Goal: Transaction & Acquisition: Purchase product/service

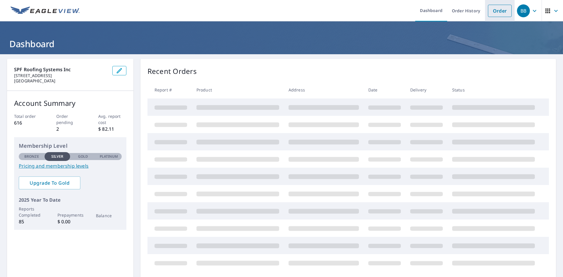
click at [488, 12] on link "Order" at bounding box center [500, 11] width 24 height 12
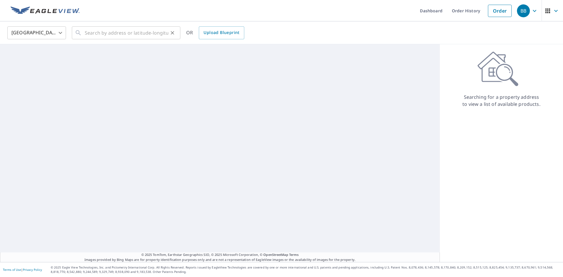
click at [176, 32] on button "Clear" at bounding box center [172, 33] width 8 height 8
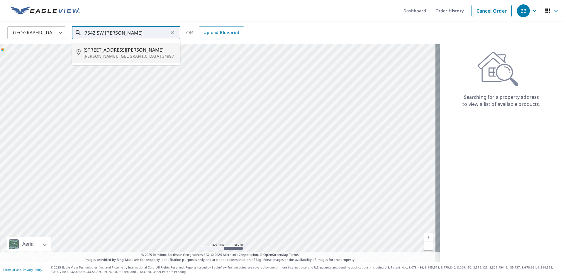
click at [137, 51] on span "7542 Sw Jack James Dr" at bounding box center [130, 49] width 92 height 7
type input "7542 Sw Jack James Dr Stuart, FL 34997"
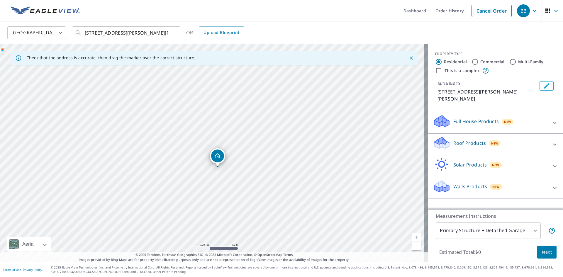
drag, startPoint x: 228, startPoint y: 148, endPoint x: 219, endPoint y: 156, distance: 12.7
click at [472, 62] on input "Commercial" at bounding box center [475, 61] width 7 height 7
radio input "true"
type input "4"
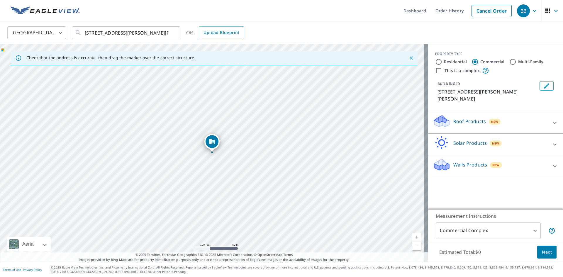
click at [472, 118] on p "Roof Products" at bounding box center [470, 121] width 33 height 7
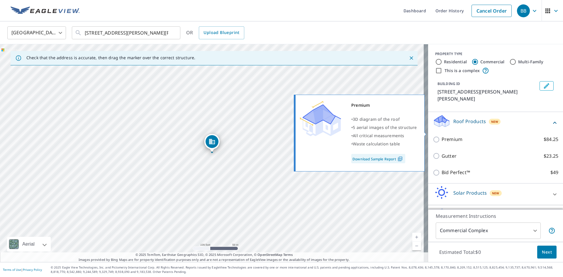
click at [444, 136] on p "Premium" at bounding box center [452, 139] width 21 height 7
click at [442, 136] on input "Premium $84.25" at bounding box center [437, 139] width 9 height 7
checkbox input "true"
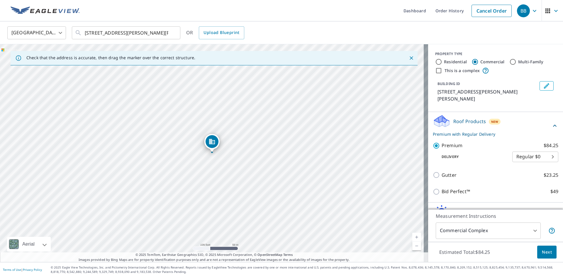
scroll to position [30, 0]
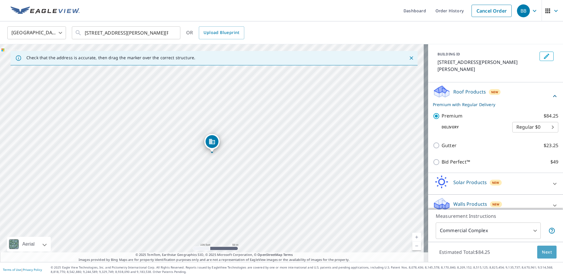
click at [546, 251] on span "Next" at bounding box center [547, 252] width 10 height 7
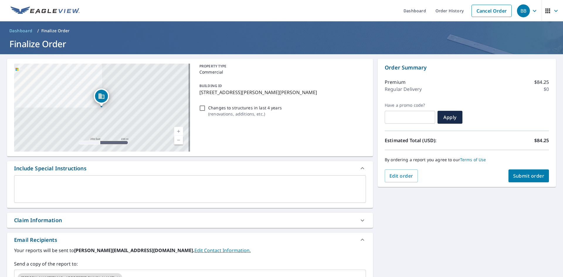
click at [531, 179] on span "Submit order" at bounding box center [528, 176] width 31 height 6
